Goal: Task Accomplishment & Management: Manage account settings

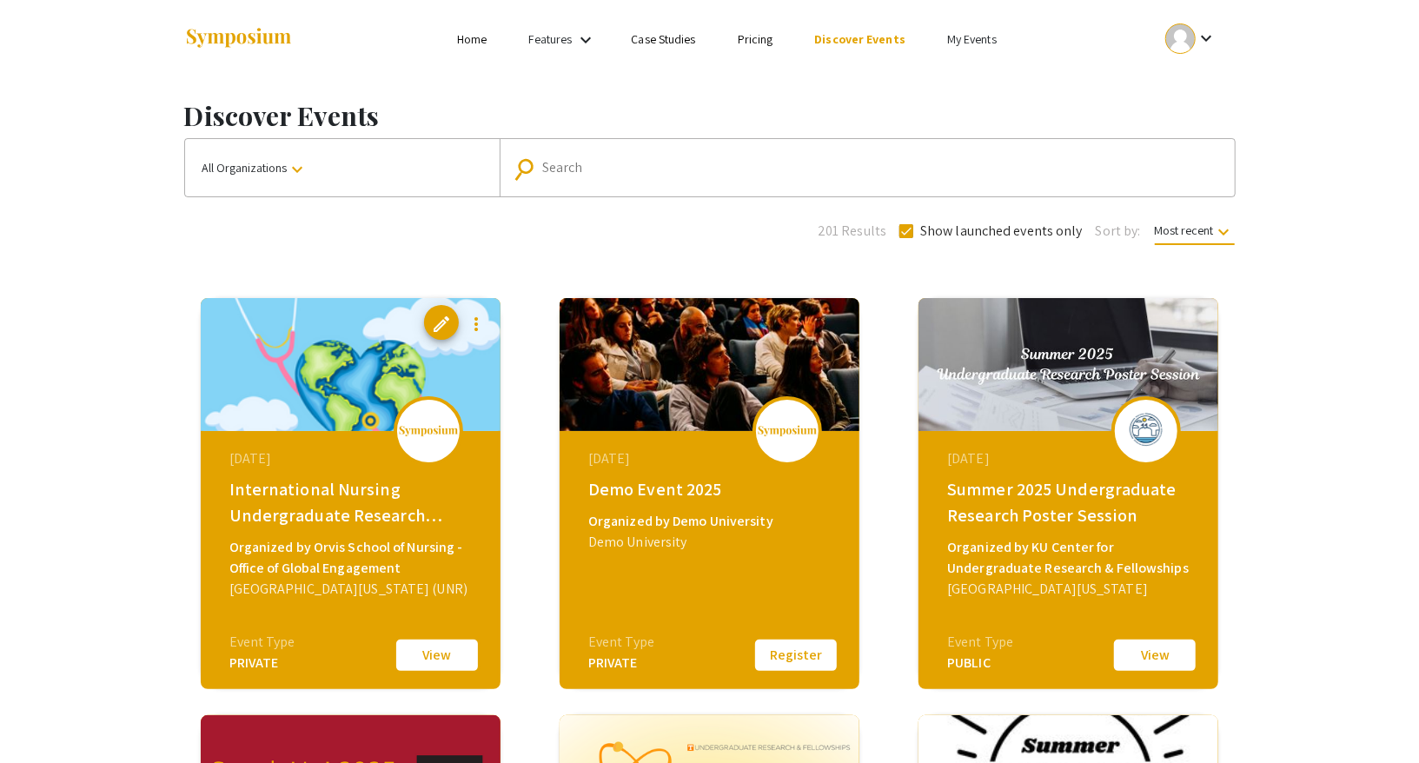
click at [271, 143] on button "All Organizations keyboard_arrow_down" at bounding box center [342, 167] width 315 height 57
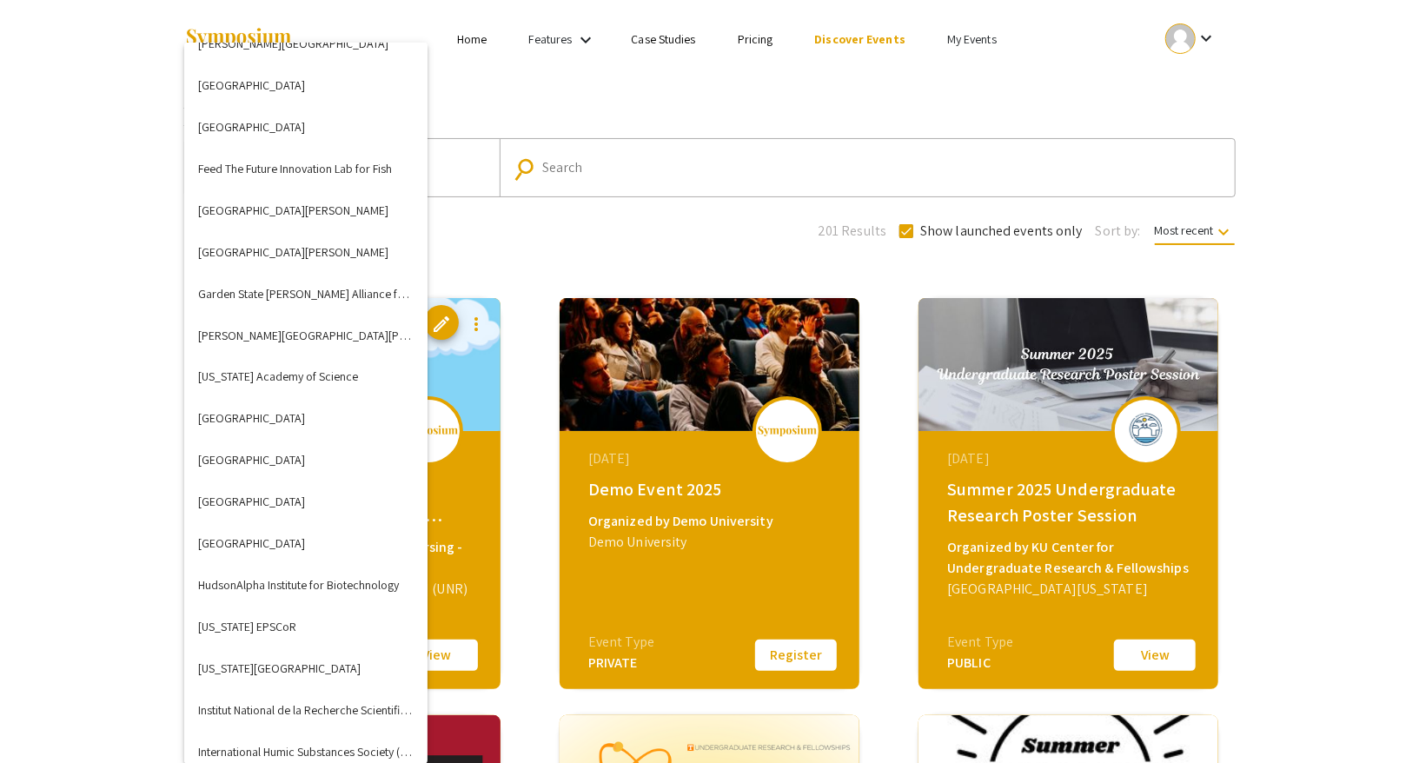
scroll to position [1833, 0]
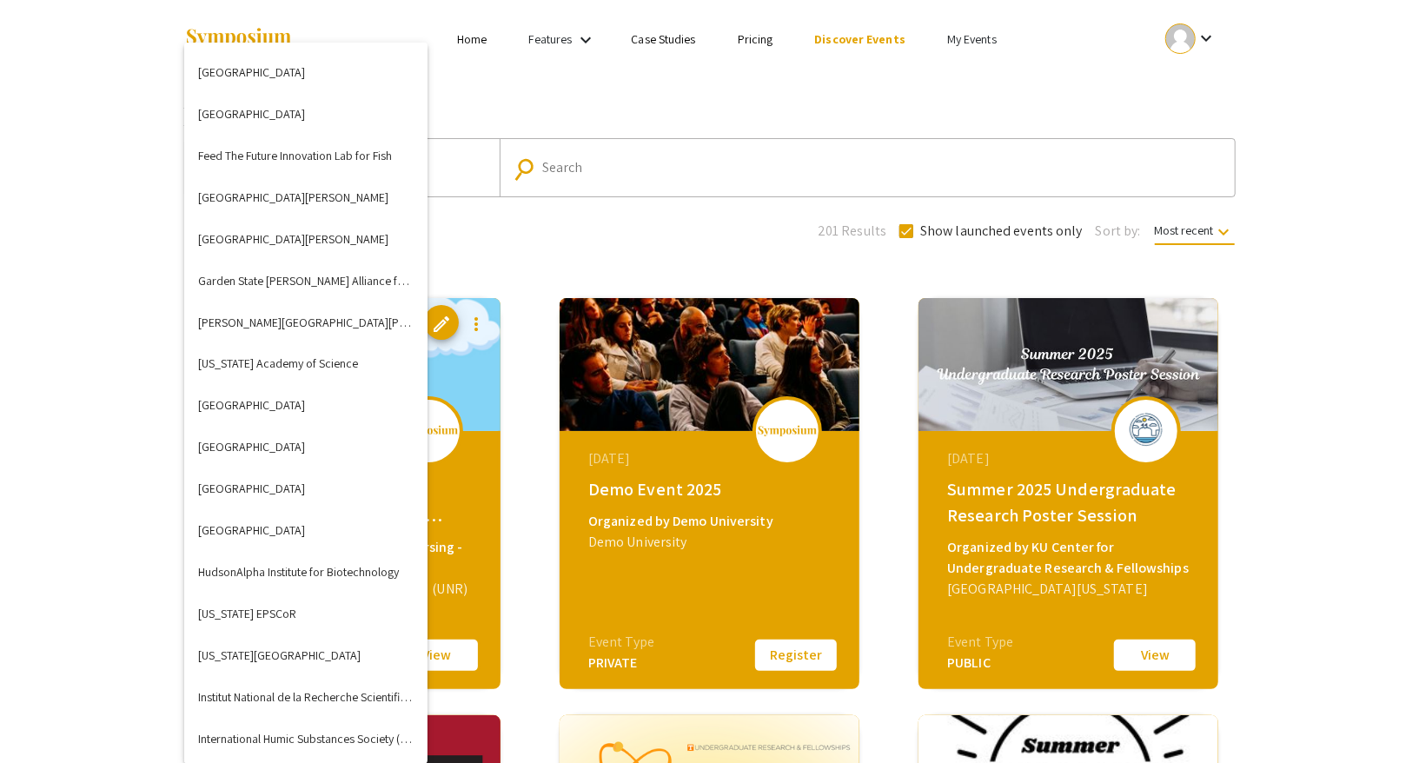
click at [93, 303] on div at bounding box center [709, 381] width 1419 height 763
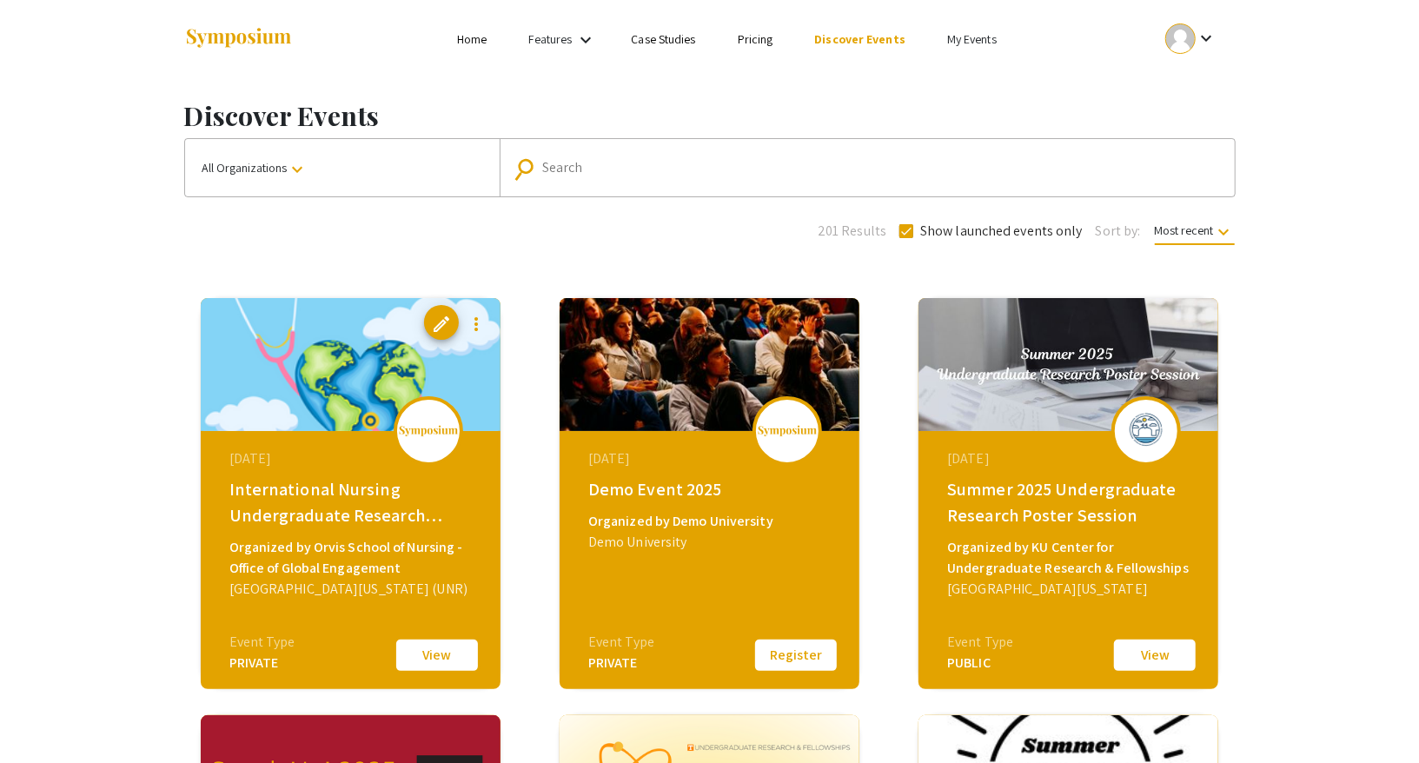
click at [573, 169] on input "Search" at bounding box center [876, 168] width 669 height 16
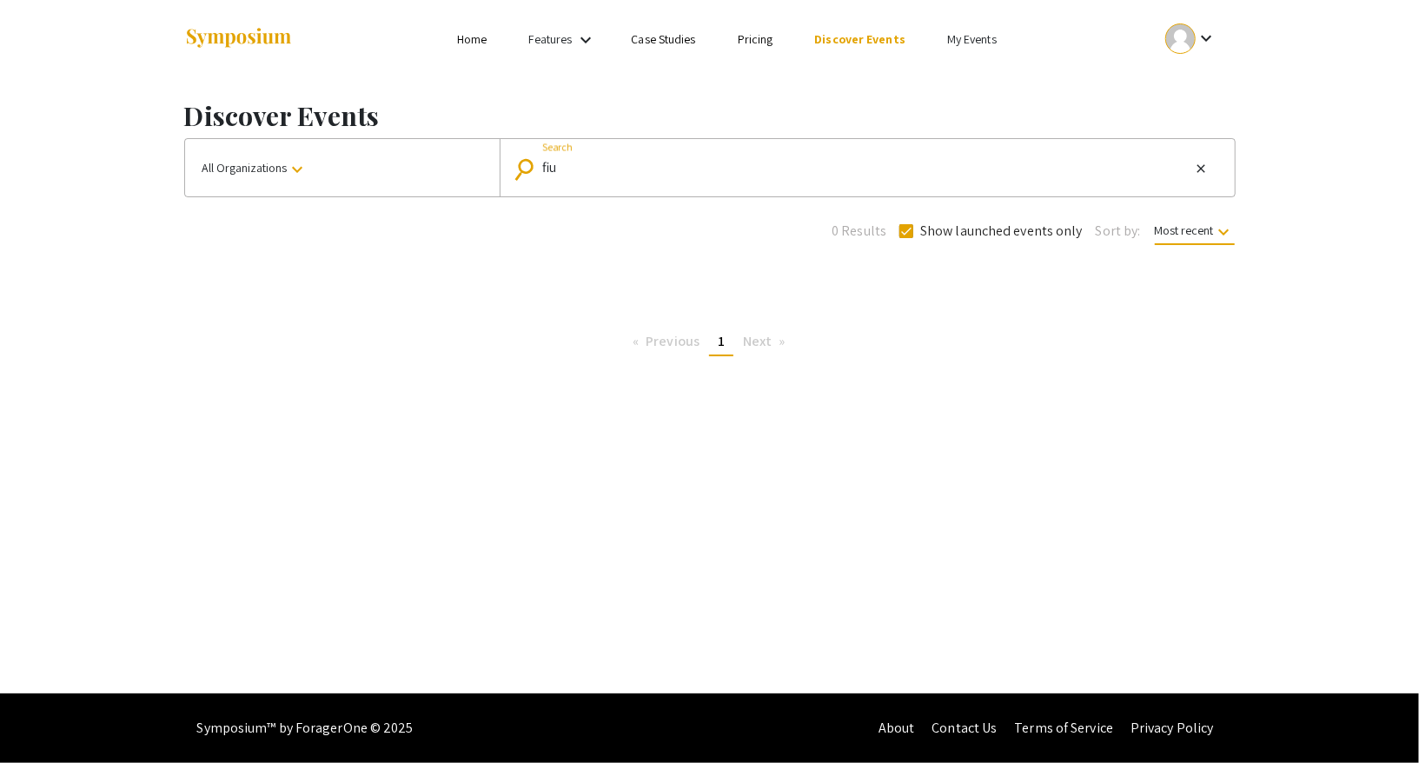
click at [323, 174] on button "All Organizations keyboard_arrow_down" at bounding box center [342, 167] width 315 height 57
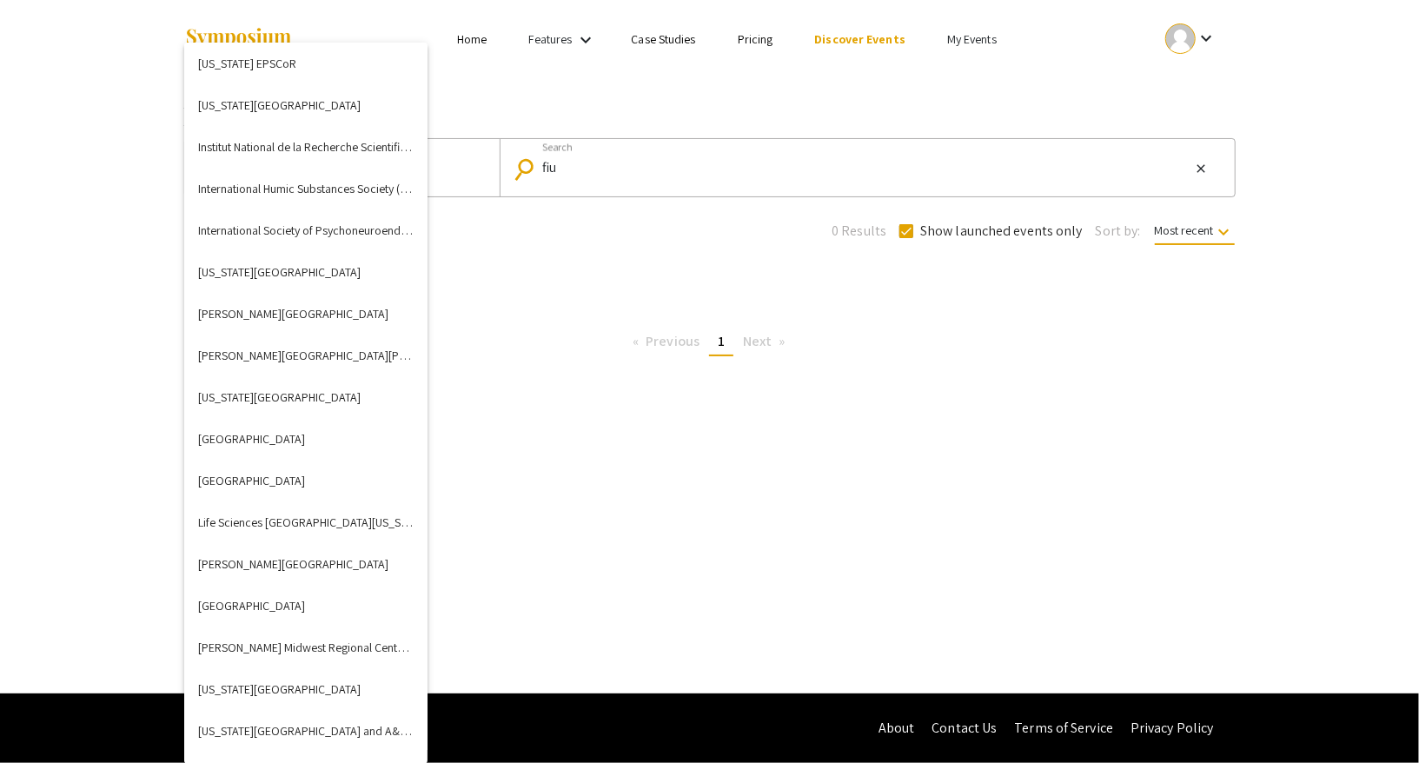
scroll to position [2549, 0]
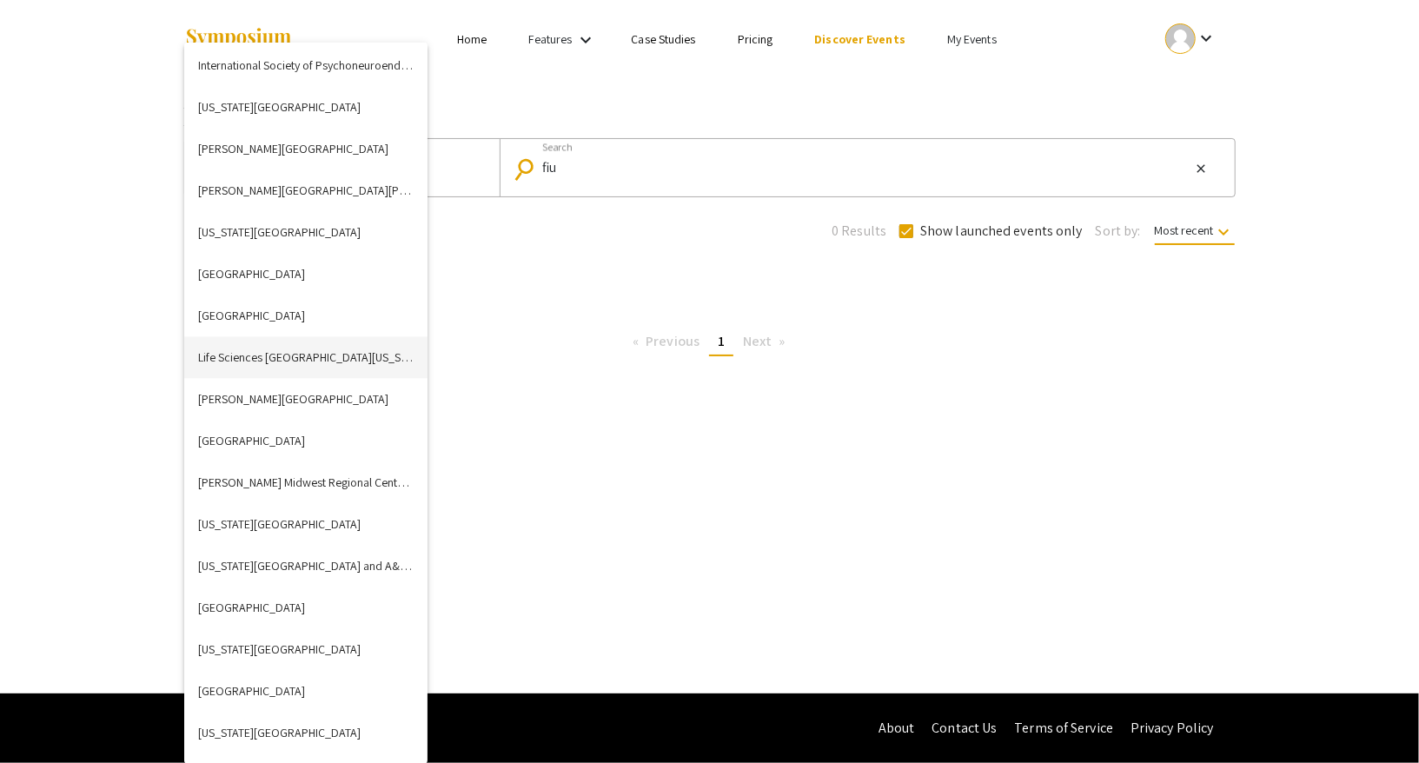
click at [288, 358] on button "Life Sciences South Florida (LSSF)" at bounding box center [305, 357] width 243 height 42
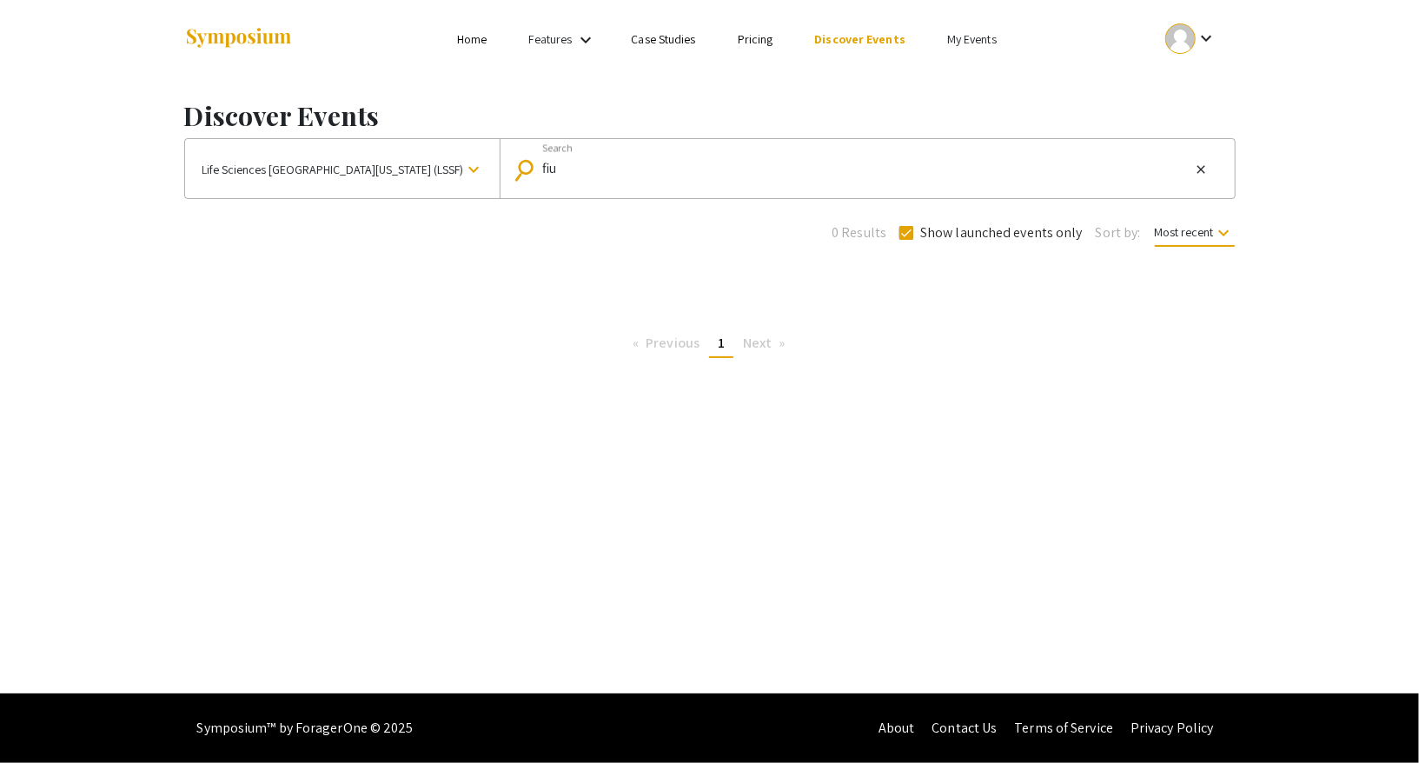
click at [660, 187] on mat-form-field "search fiu Search close" at bounding box center [867, 168] width 735 height 59
click at [587, 162] on input "fiu" at bounding box center [866, 169] width 648 height 16
type input "f"
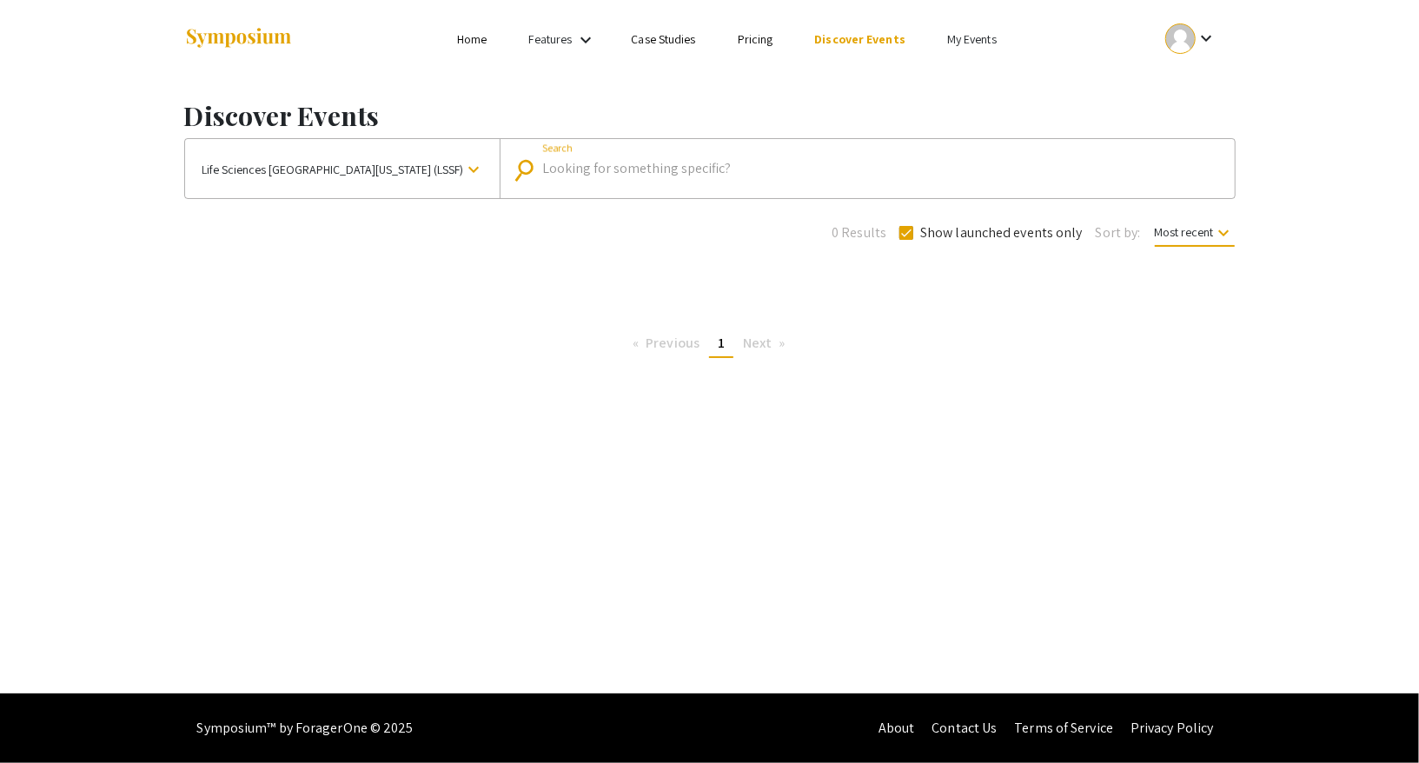
checkbox input "false"
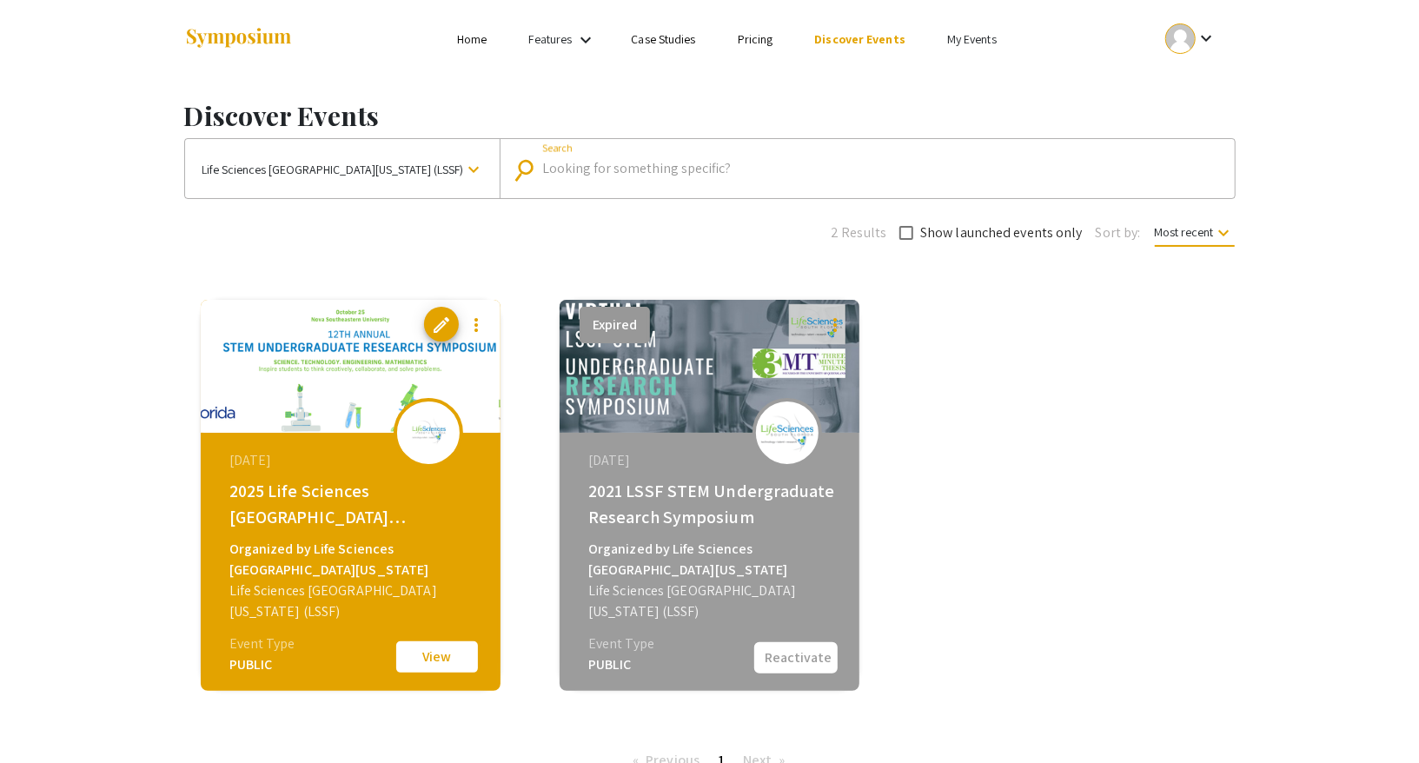
click at [337, 493] on div "2025 Life Sciences [GEOGRAPHIC_DATA][US_STATE] STEM Undergraduate Symposium" at bounding box center [352, 504] width 247 height 52
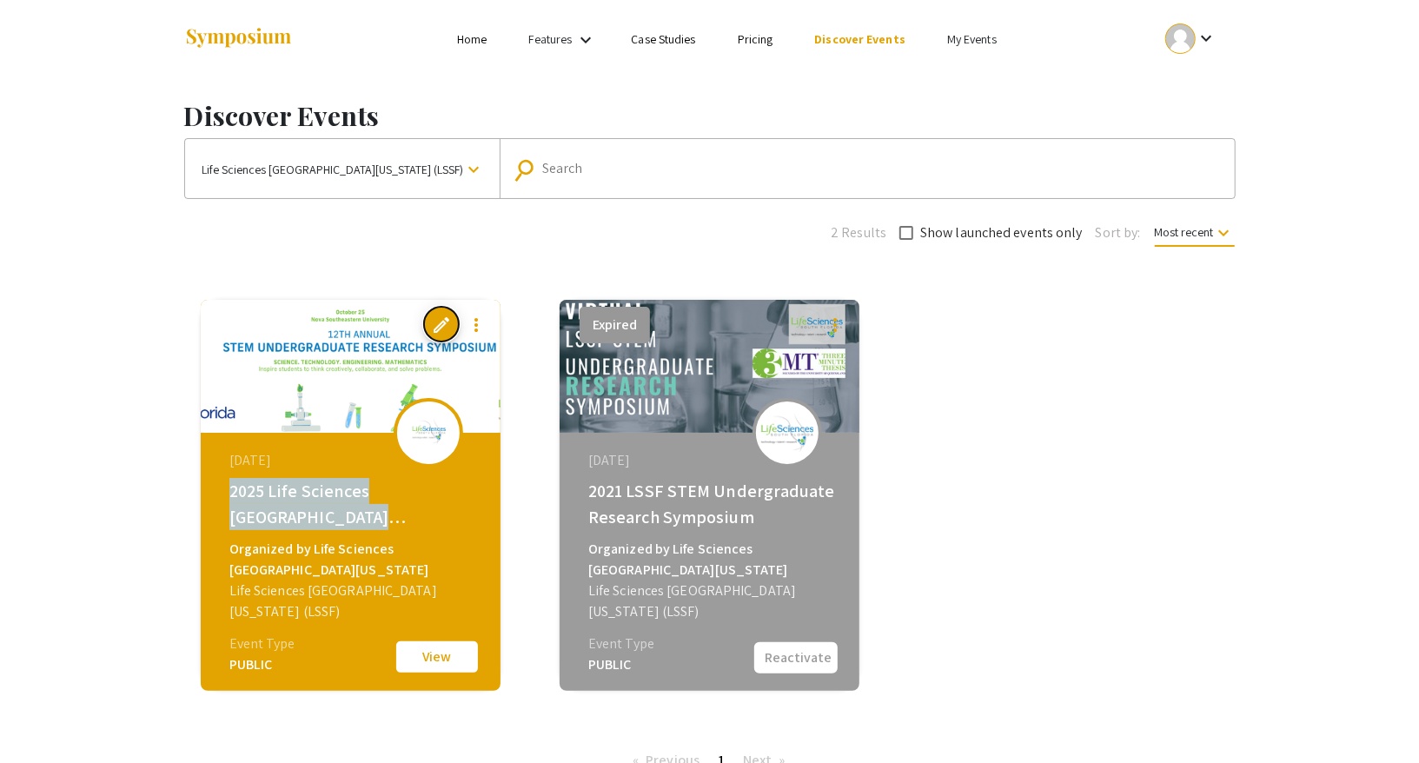
click at [445, 326] on span "edit" at bounding box center [441, 325] width 21 height 21
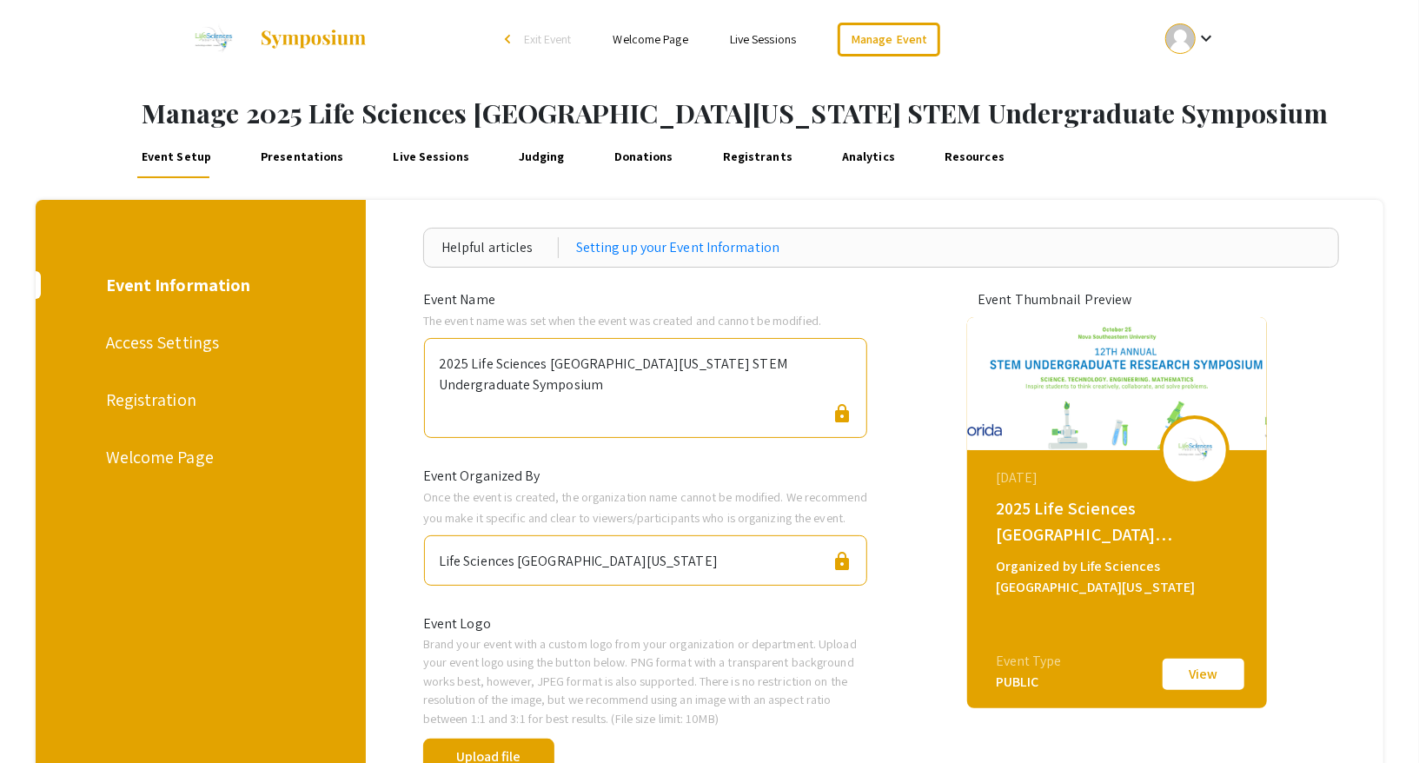
click at [170, 348] on div "Access Settings" at bounding box center [199, 342] width 186 height 26
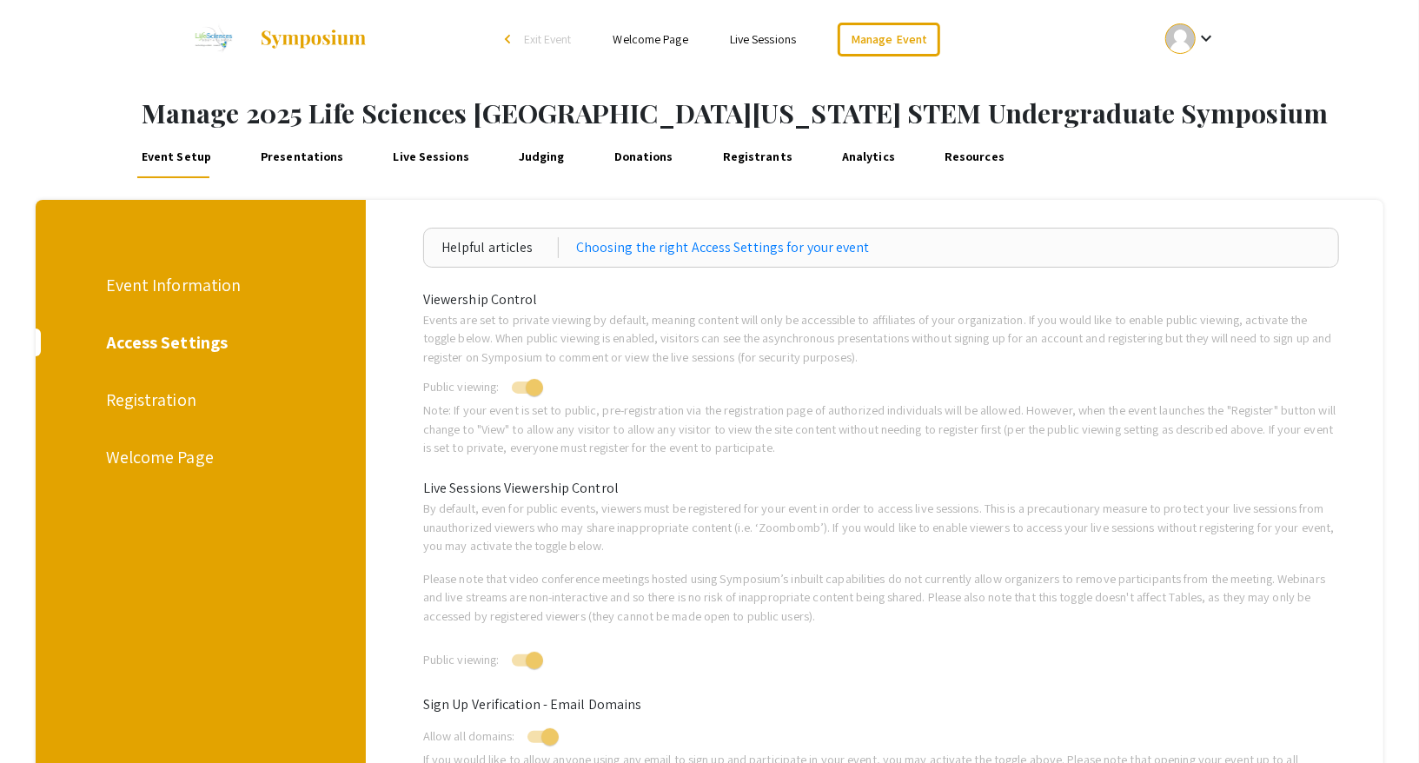
click at [151, 391] on div "Registration" at bounding box center [199, 400] width 186 height 26
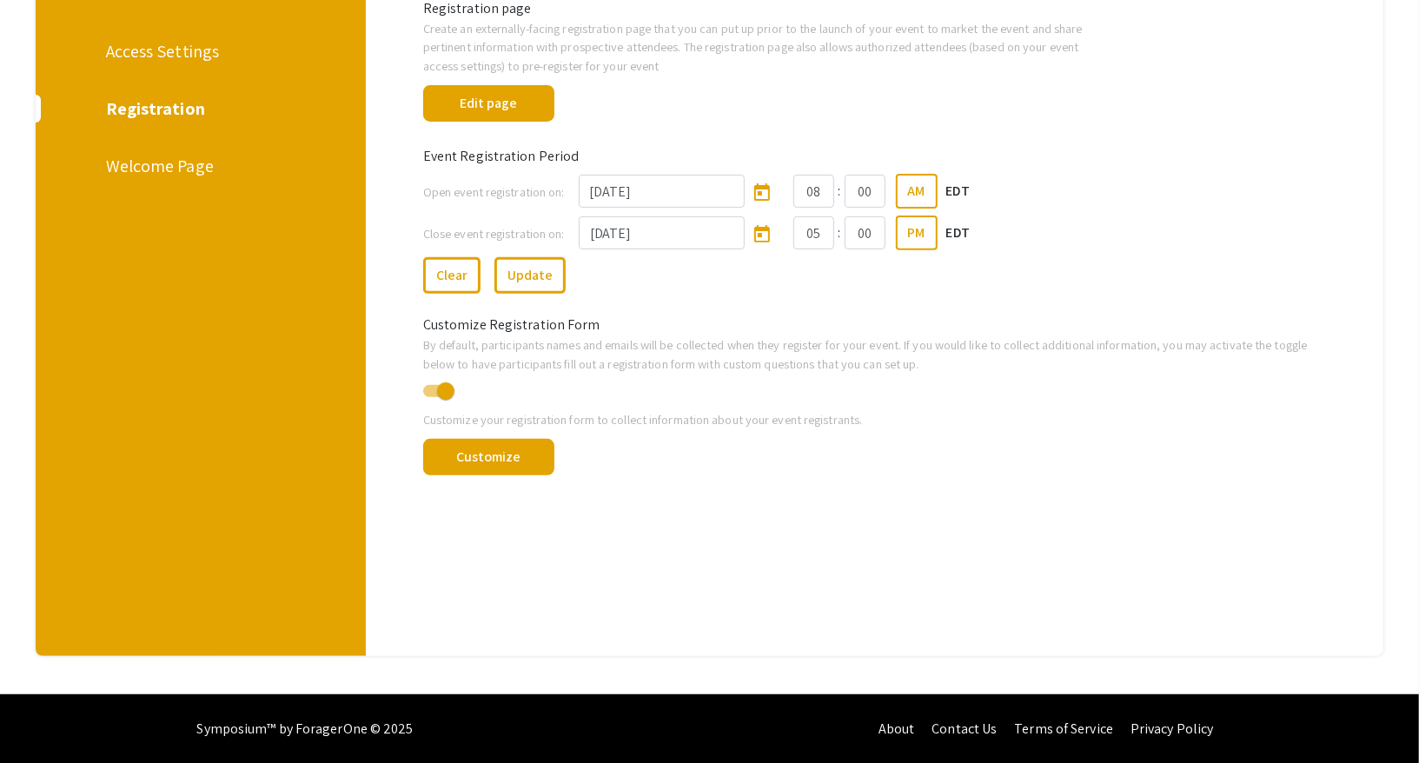
scroll to position [292, 0]
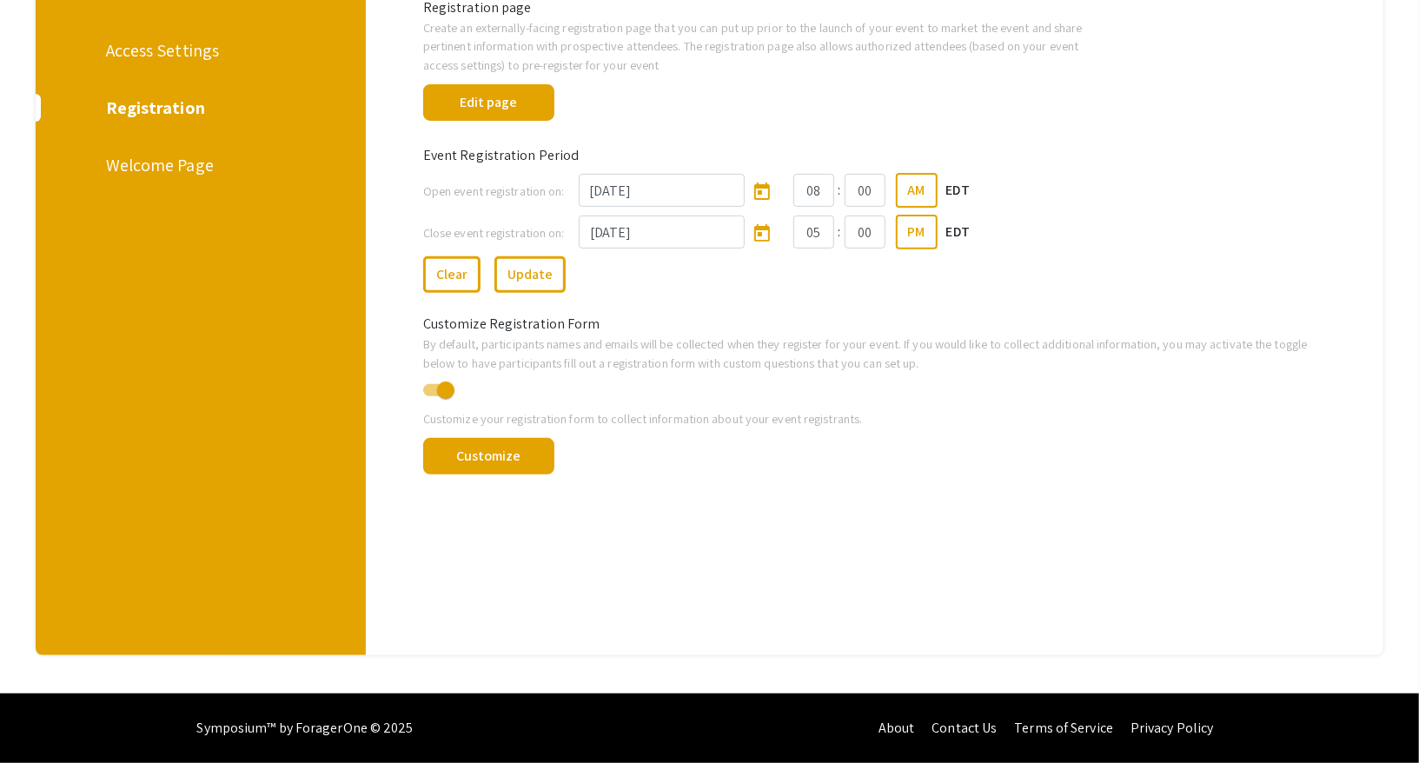
click at [149, 64] on div "Event Information Access Settings Registration Welcome Page" at bounding box center [194, 281] width 343 height 747
click at [139, 53] on div "Access Settings" at bounding box center [199, 50] width 186 height 26
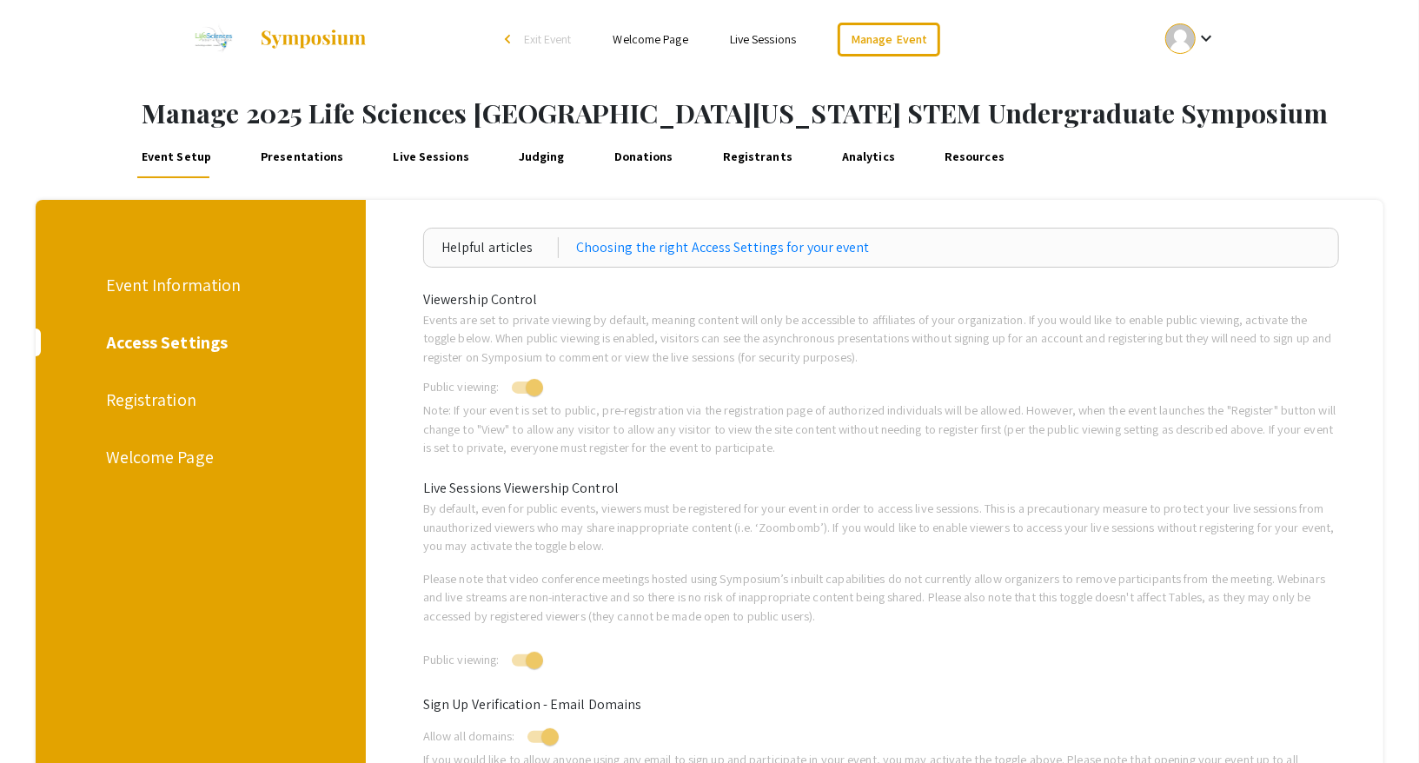
click at [666, 33] on link "Welcome Page" at bounding box center [650, 39] width 75 height 16
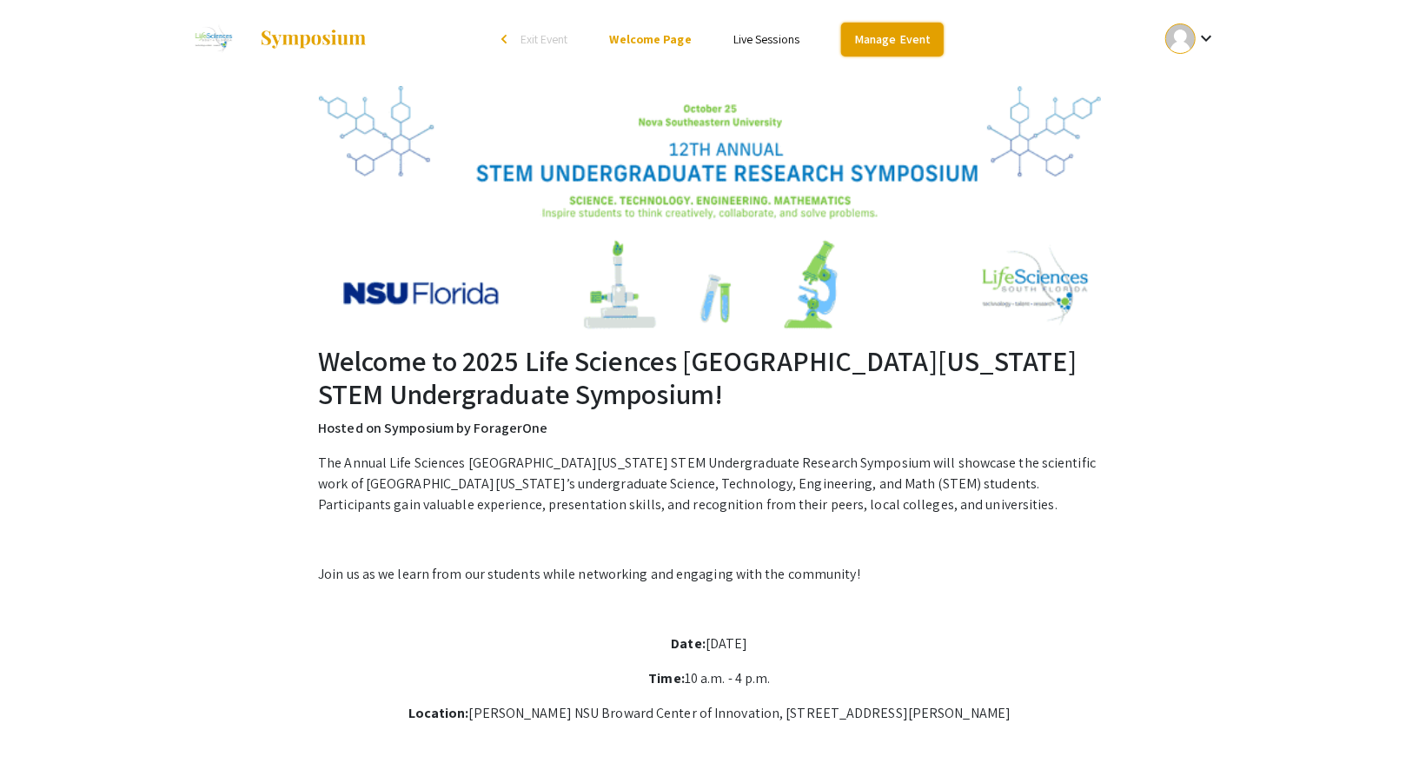
click at [885, 44] on link "Manage Event" at bounding box center [892, 40] width 103 height 34
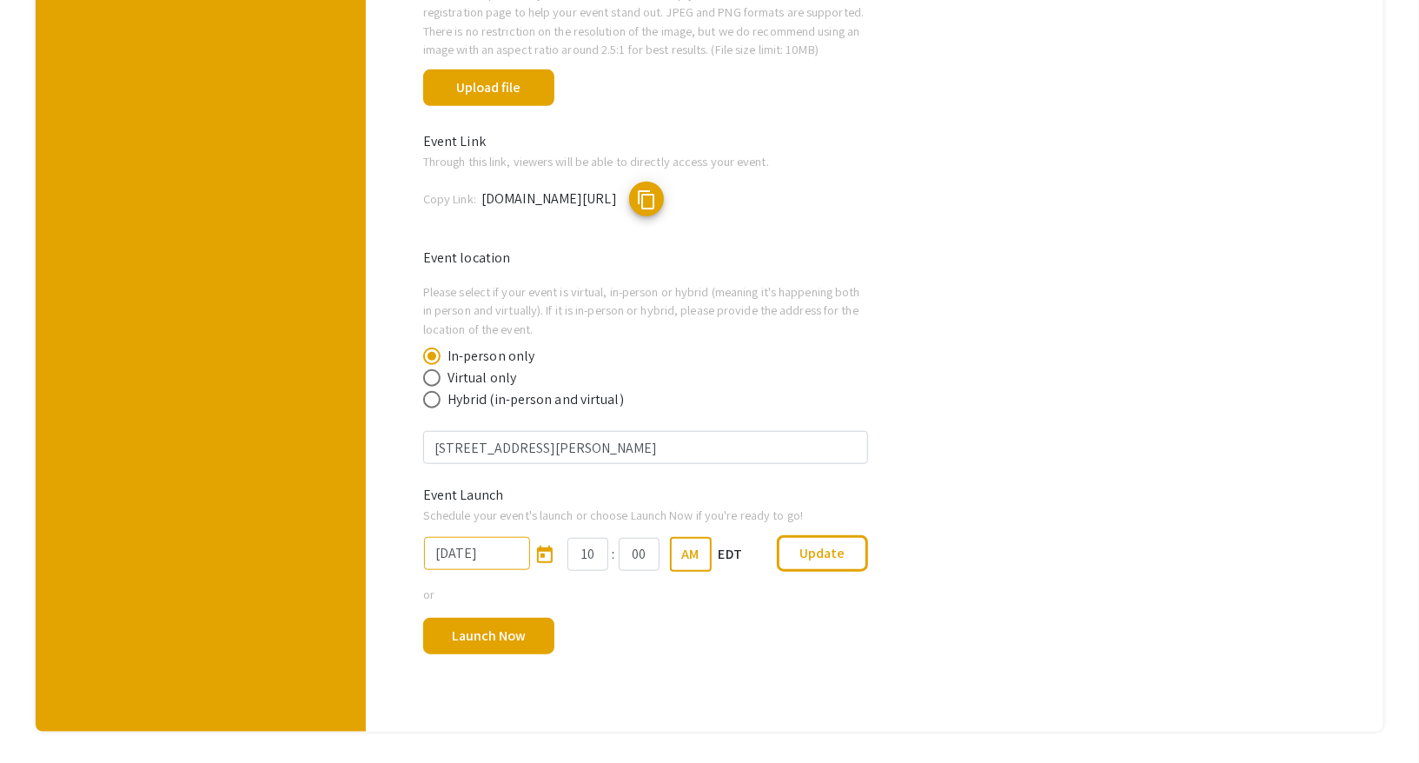
scroll to position [843, 0]
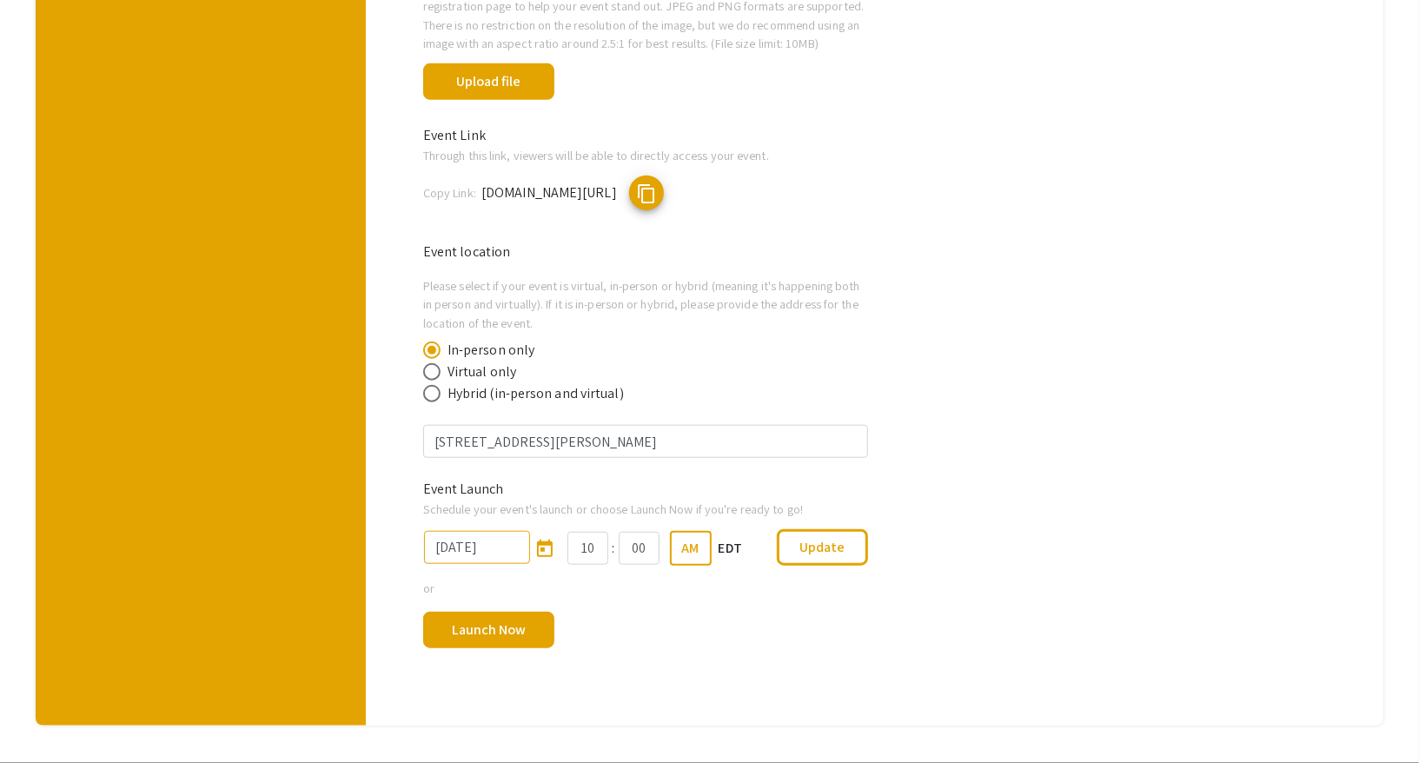
click at [616, 598] on div "Launch Now done" at bounding box center [645, 630] width 471 height 64
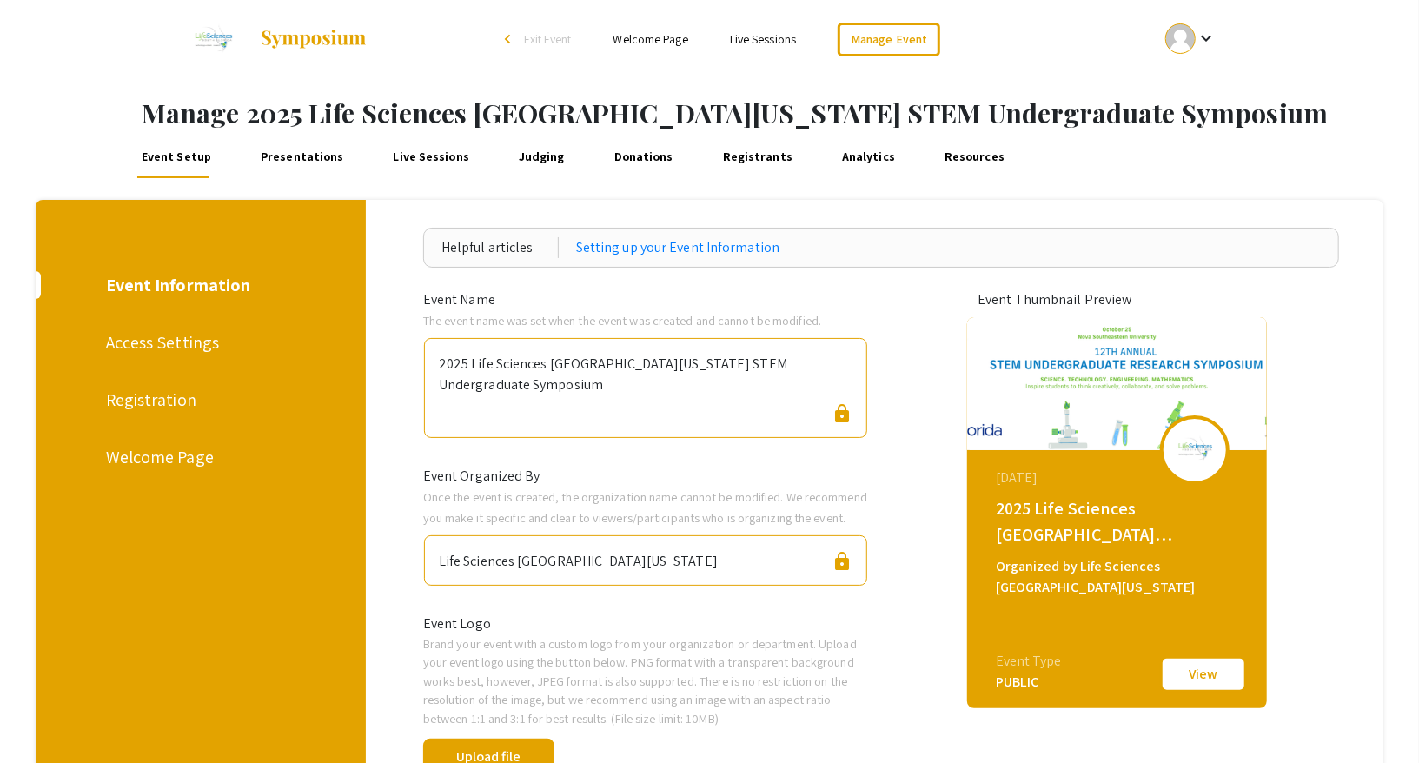
click at [156, 348] on div "Access Settings" at bounding box center [199, 342] width 186 height 26
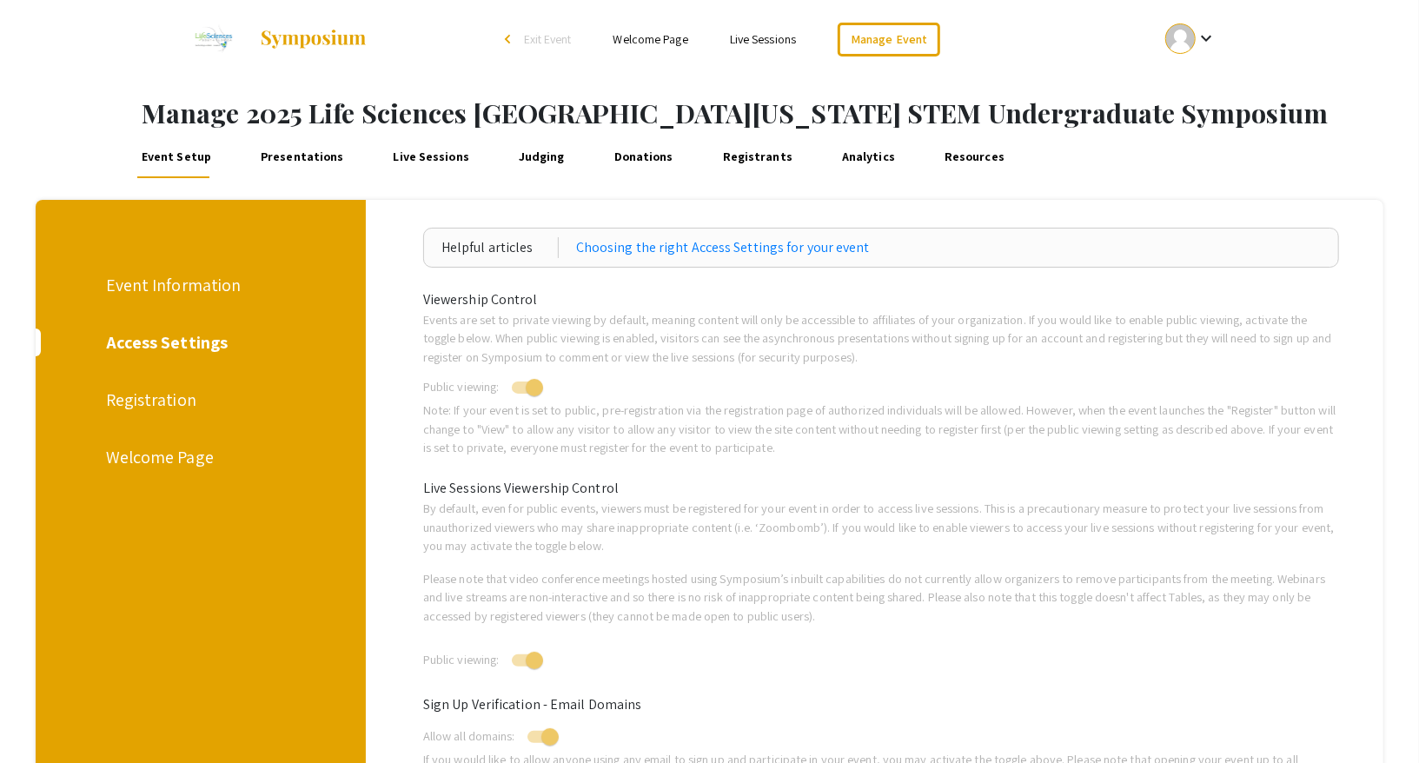
click at [157, 394] on div "Registration" at bounding box center [199, 400] width 186 height 26
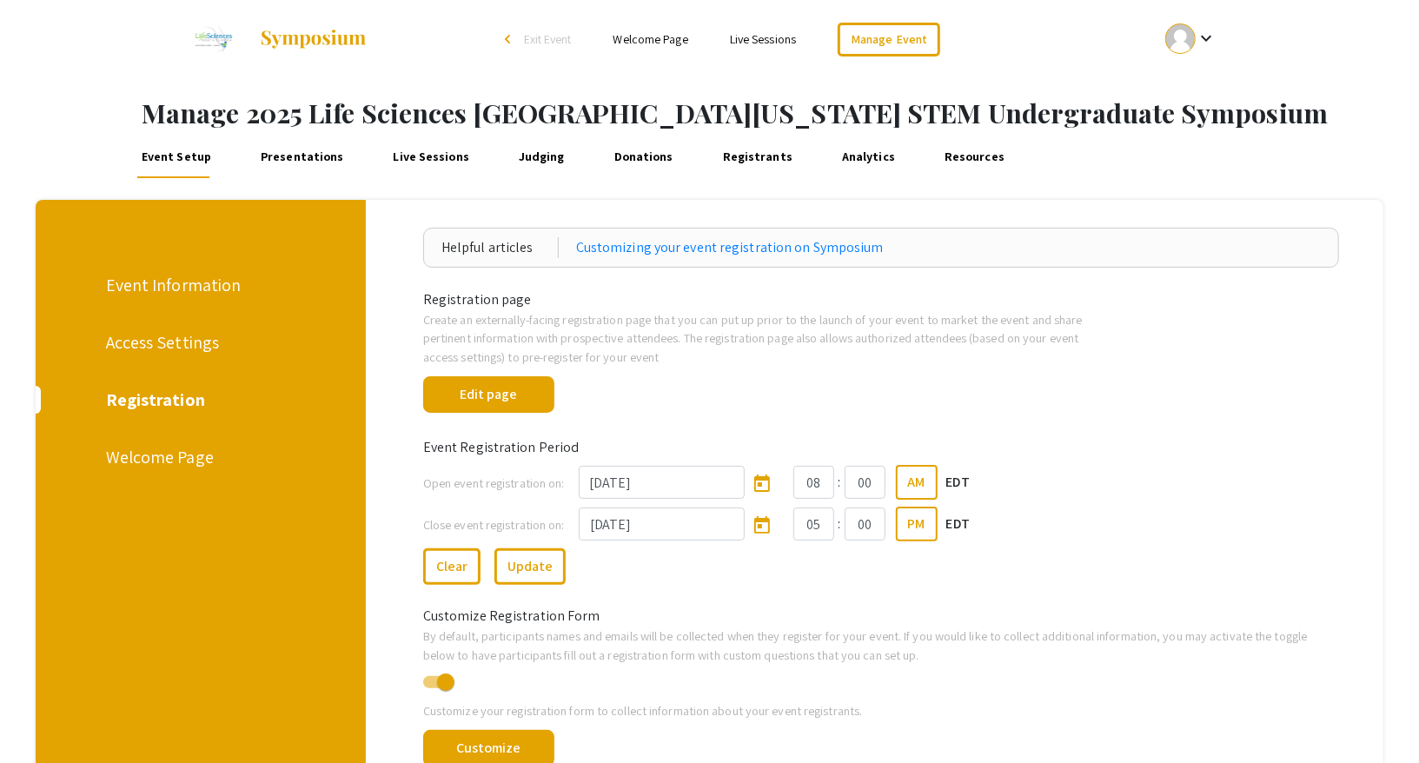
click at [166, 454] on div "Welcome Page" at bounding box center [199, 457] width 186 height 26
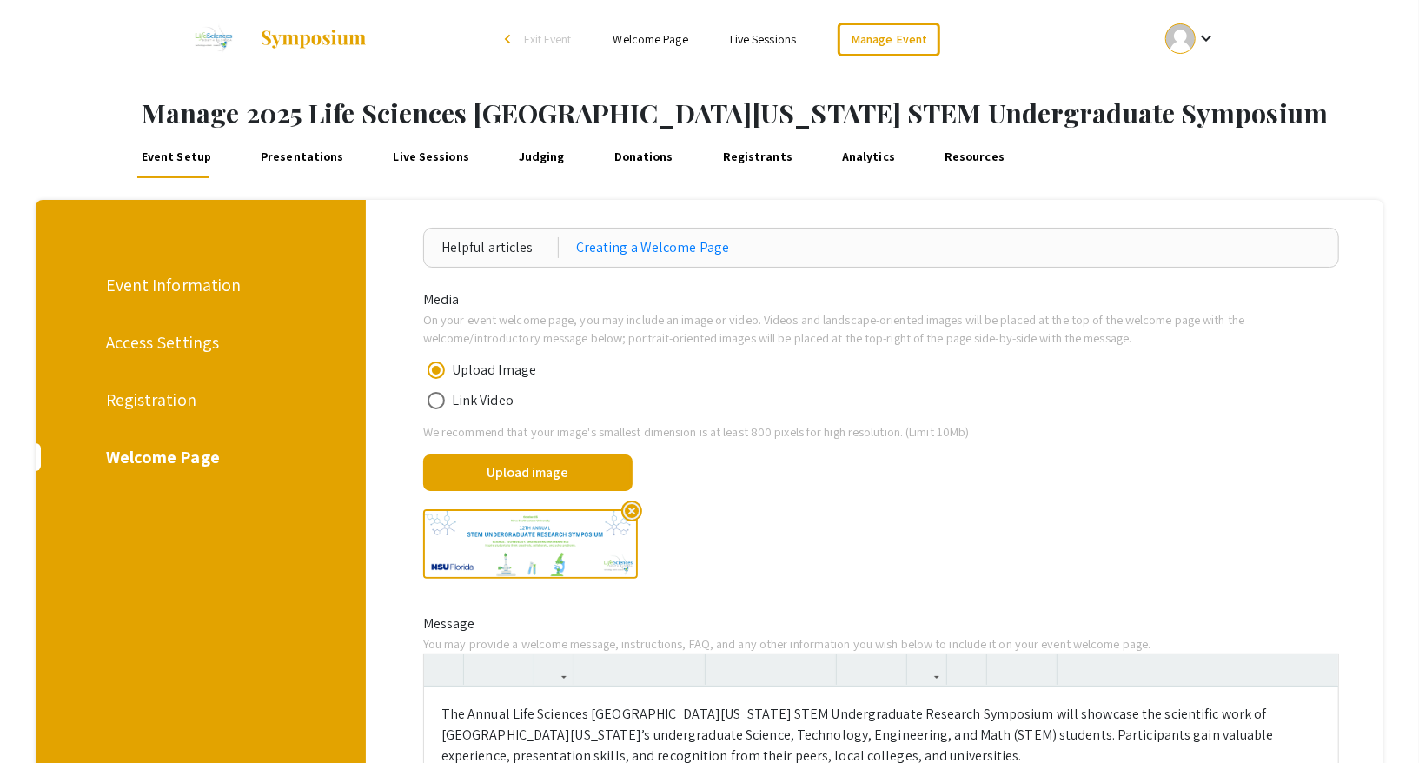
click at [145, 398] on div "Registration" at bounding box center [199, 400] width 186 height 26
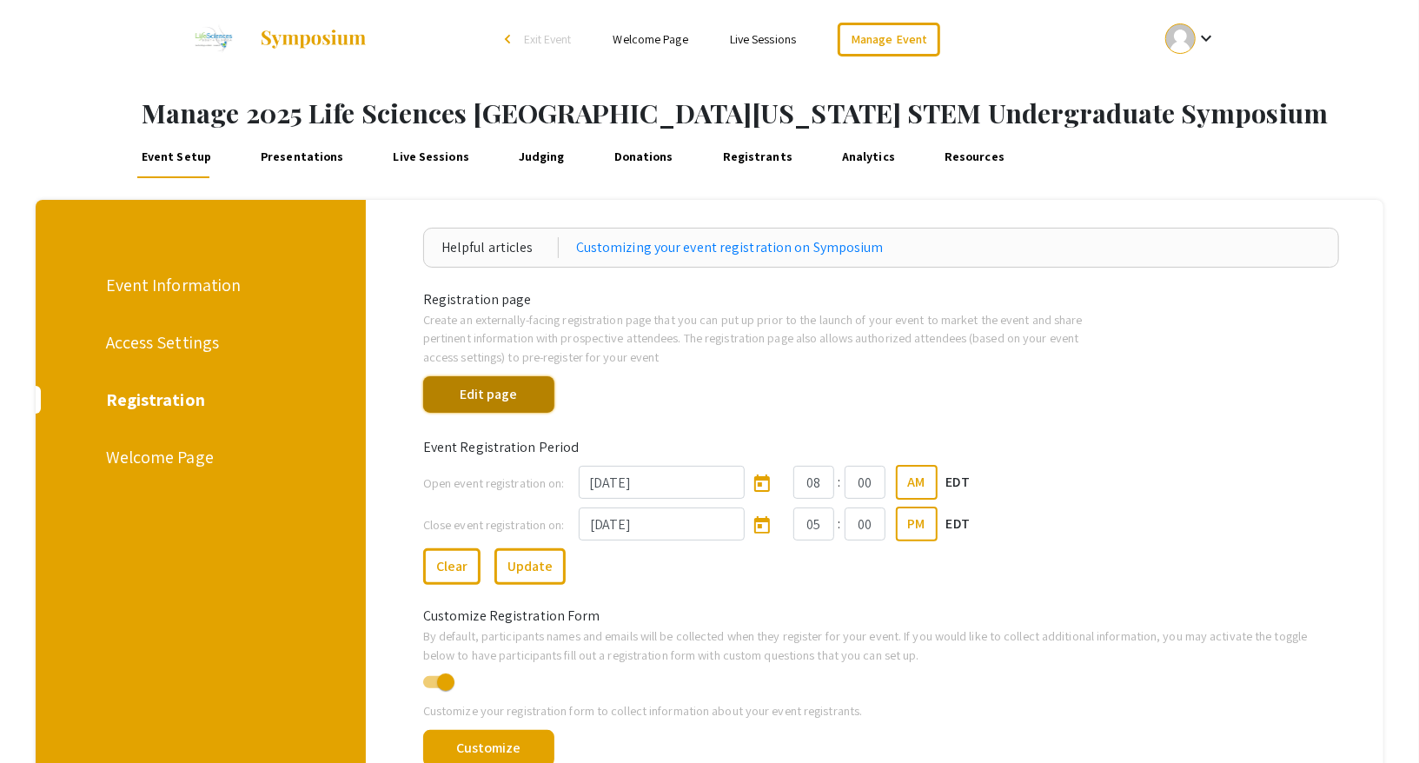
click at [543, 385] on button "Edit page" at bounding box center [488, 394] width 131 height 36
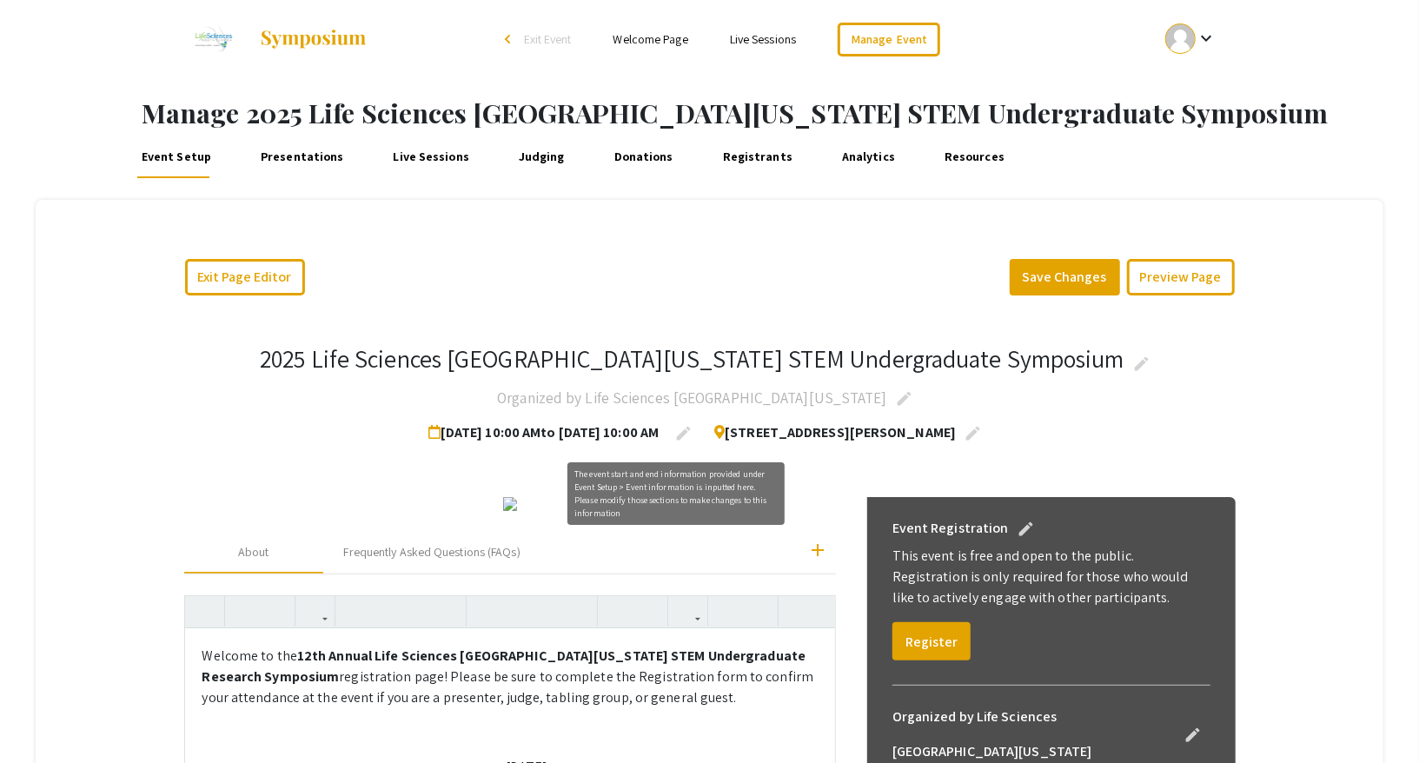
click at [610, 423] on span "Oct 25, 2025 10:00 AM to Nov 8, 2025 10:00 AM" at bounding box center [546, 432] width 237 height 35
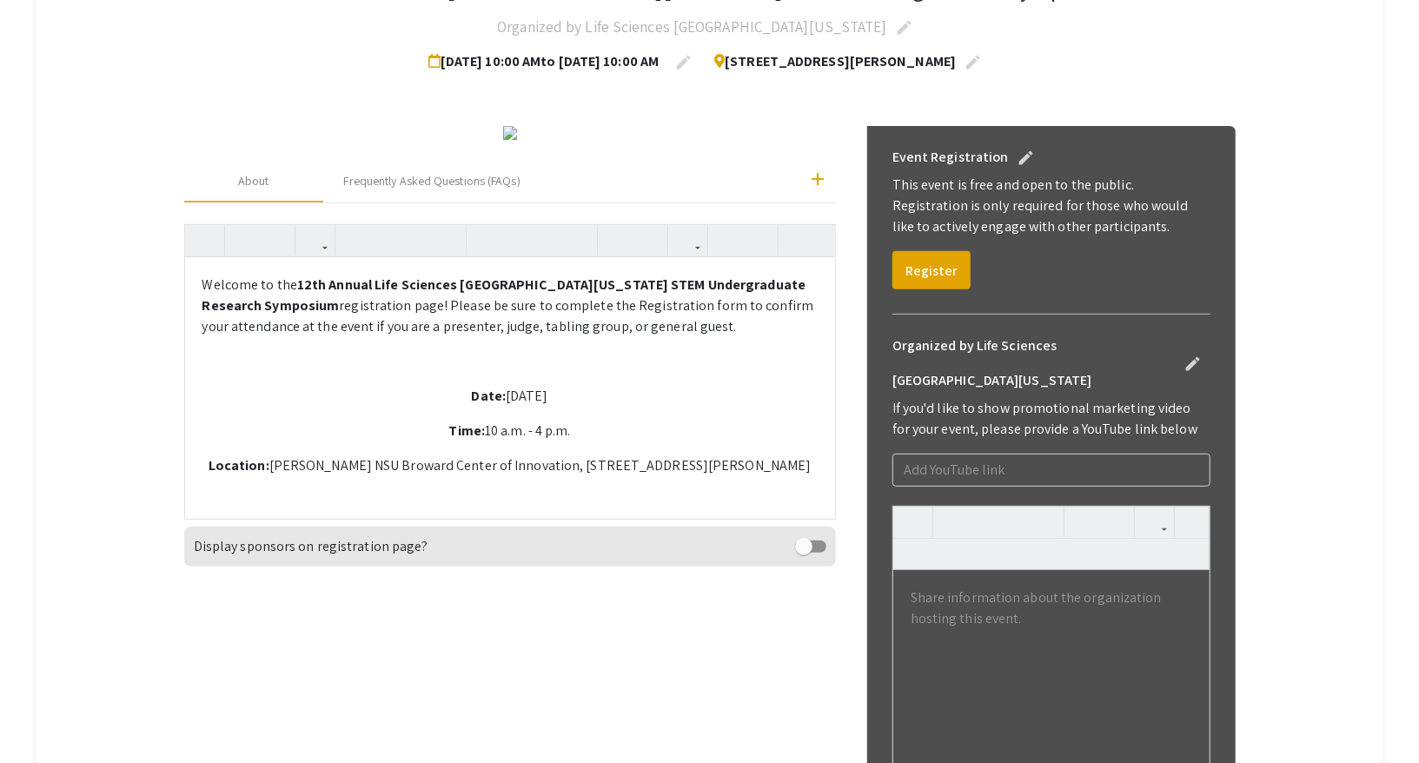
scroll to position [378, 0]
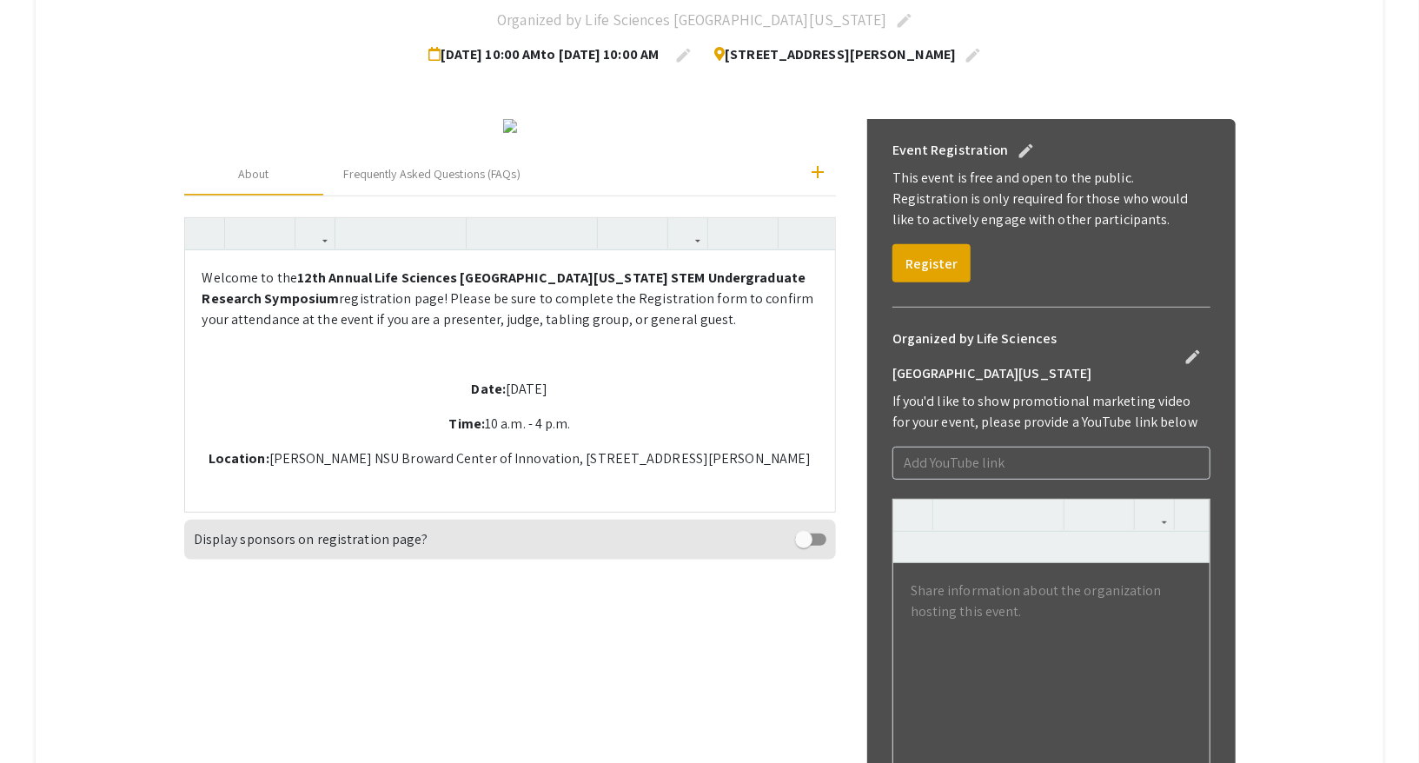
click at [142, 440] on app-registration-page-preview "2025 Life Sciences South Florida STEM Undergraduate Symposium edit Organized by…" at bounding box center [710, 618] width 1150 height 1374
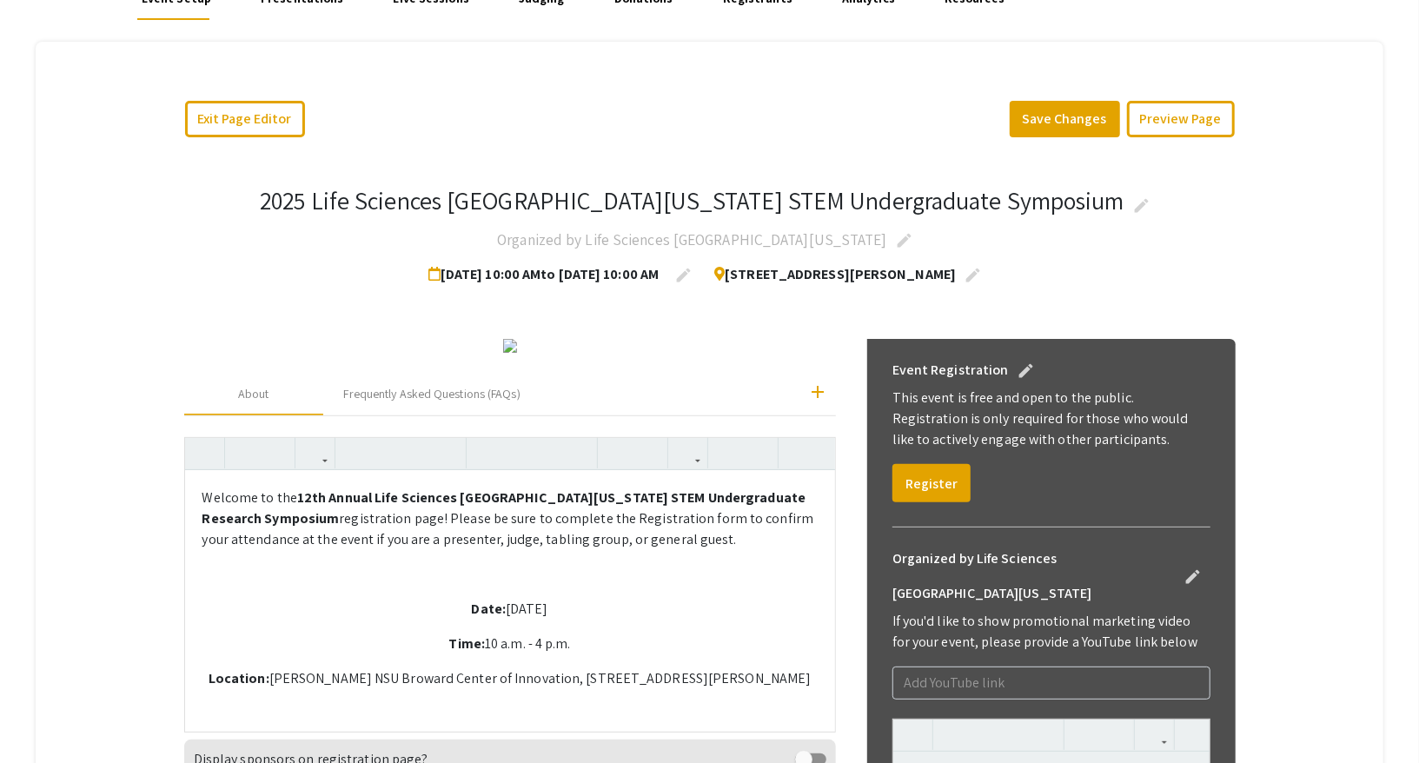
scroll to position [0, 0]
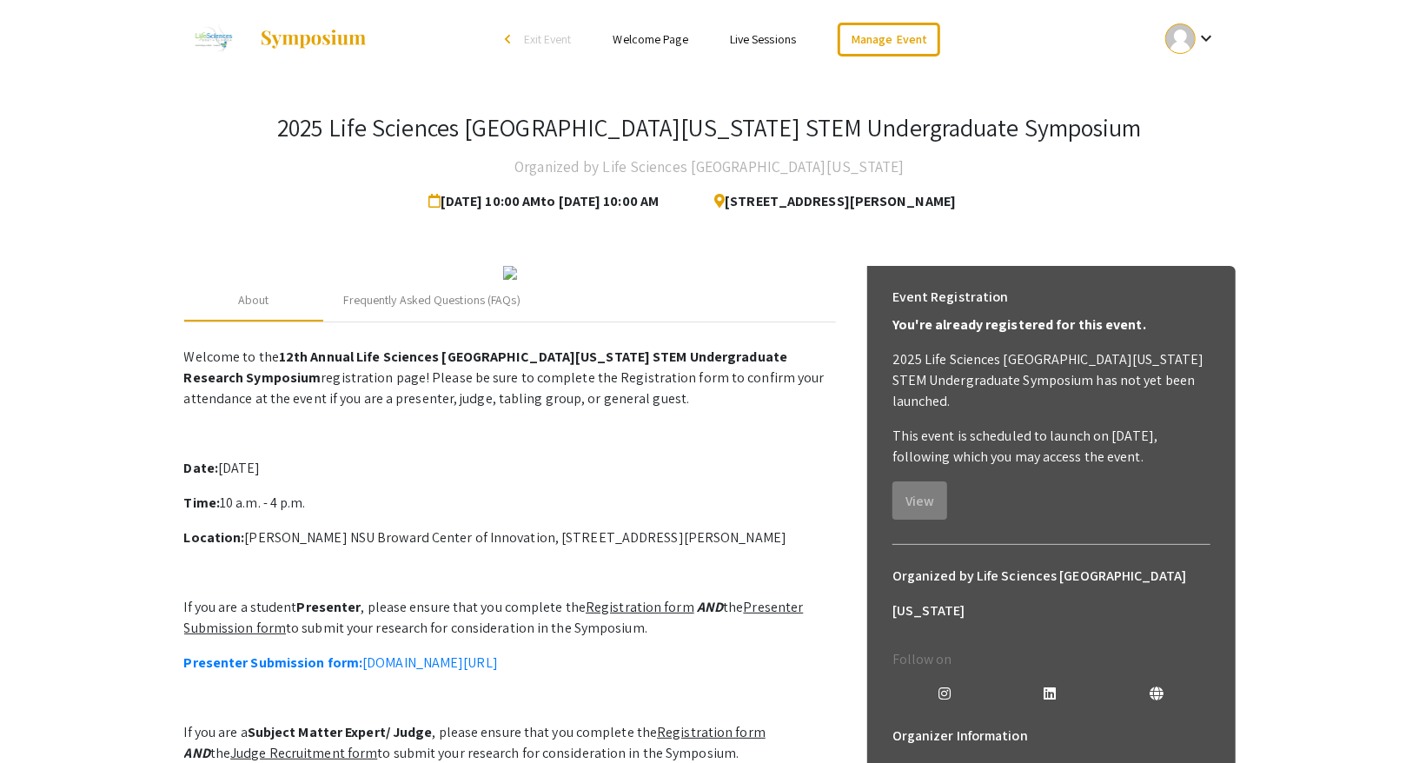
drag, startPoint x: 892, startPoint y: 321, endPoint x: 1171, endPoint y: 331, distance: 280.0
click at [1171, 331] on div "Event Registration You're already registered for this event. 2025 Life Sciences…" at bounding box center [1051, 400] width 346 height 268
copy p "You're already registered for this event."
